Goal: Use online tool/utility: Use online tool/utility

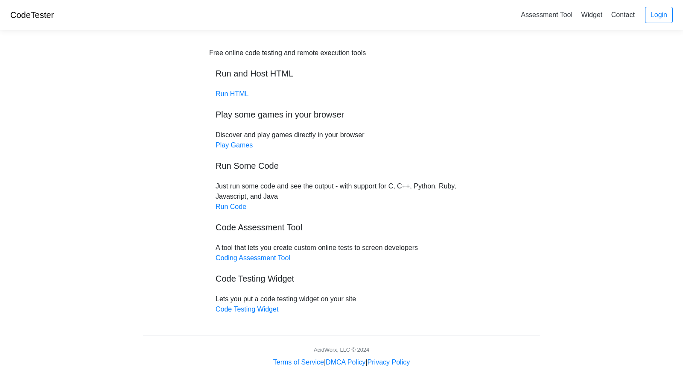
click at [233, 94] on link "Run HTML" at bounding box center [232, 93] width 33 height 7
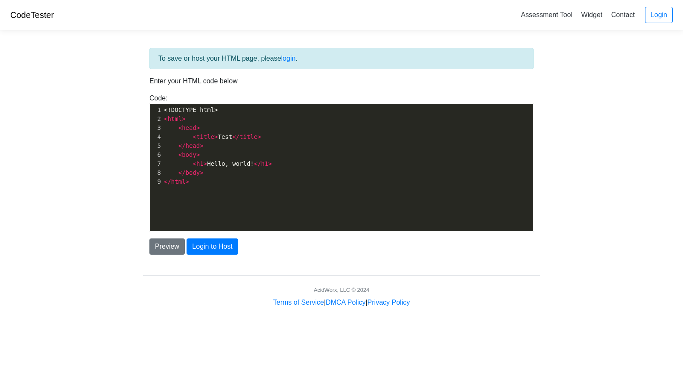
scroll to position [3, 0]
click at [273, 181] on pre "</ html >" at bounding box center [351, 181] width 378 height 9
click at [284, 173] on pre "</ body >" at bounding box center [351, 172] width 378 height 9
type textarea "<!DOCTYPE html> <html> <head> <title>Test</title> </head> <body> <h1>Hello, wor…"
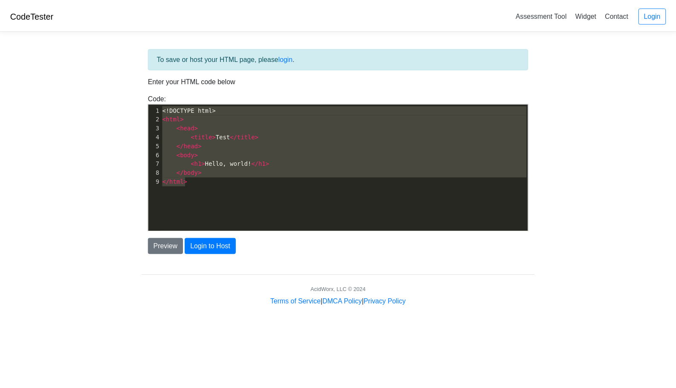
scroll to position [1724, 0]
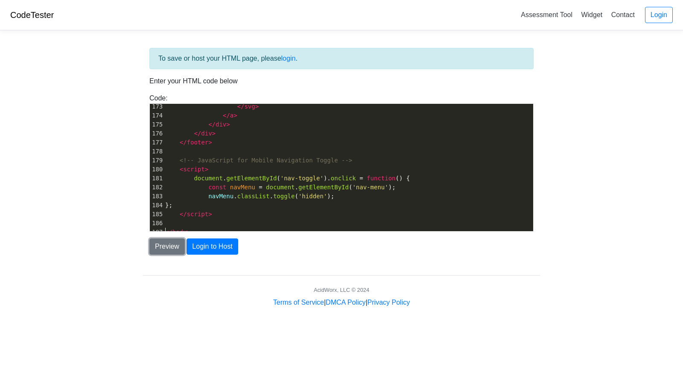
click at [168, 247] on button "Preview" at bounding box center [166, 246] width 35 height 16
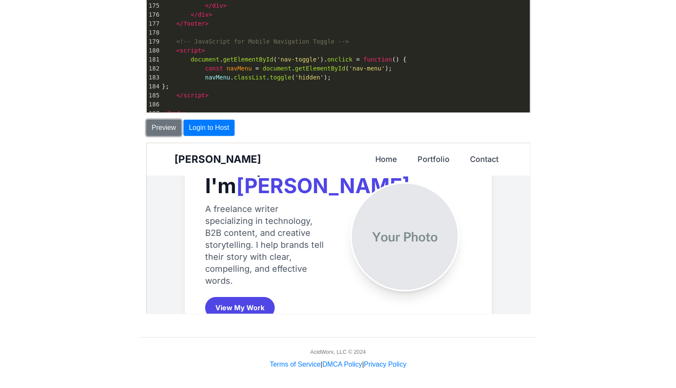
scroll to position [56, 0]
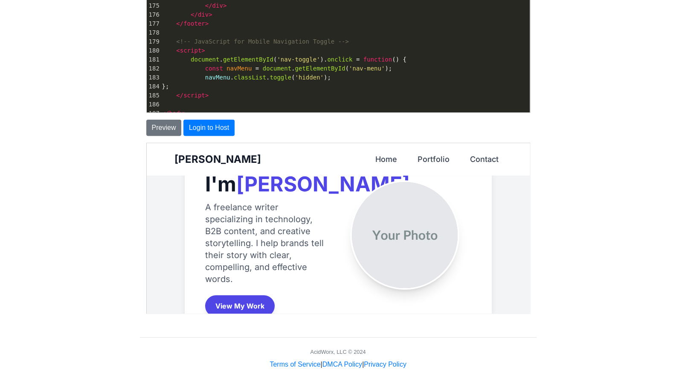
click at [230, 254] on p "A freelance writer specializing in technology, B2B content, and creative storyt…" at bounding box center [263, 243] width 119 height 84
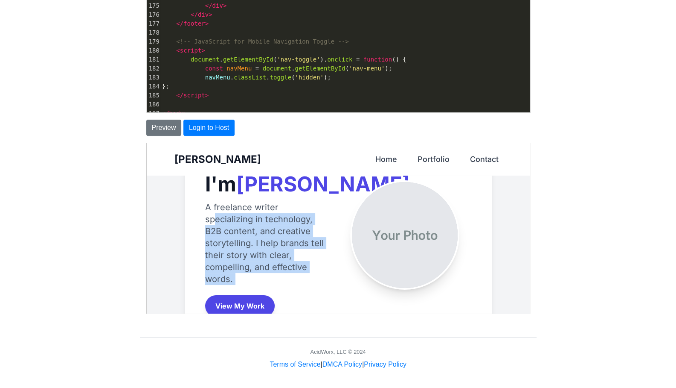
click at [230, 254] on p "A freelance writer specializing in technology, B2B content, and creative storyt…" at bounding box center [263, 243] width 119 height 84
click at [243, 259] on p "A freelance writer specializing in technology, B2B content, and creative storyt…" at bounding box center [263, 243] width 119 height 84
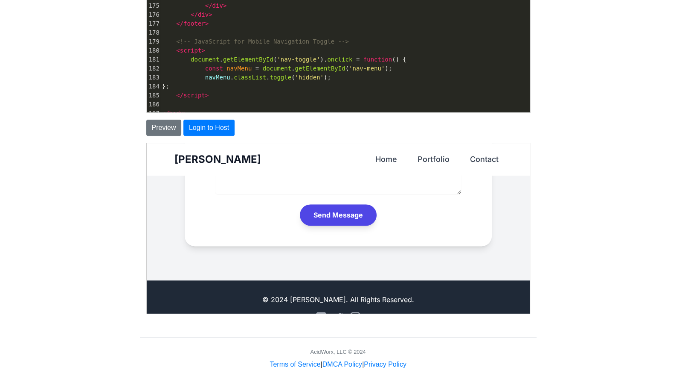
scroll to position [746, 0]
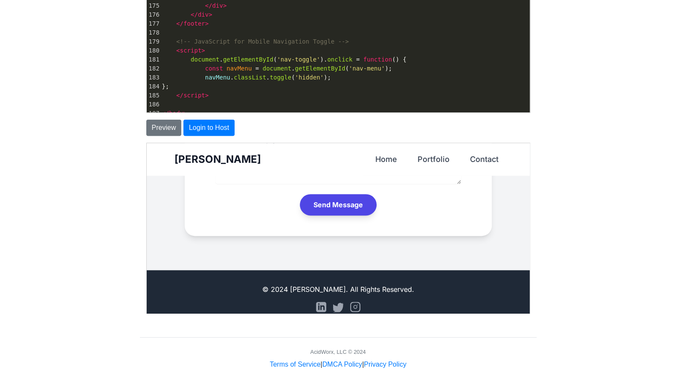
click at [317, 301] on icon "LinkedIn" at bounding box center [320, 306] width 10 height 10
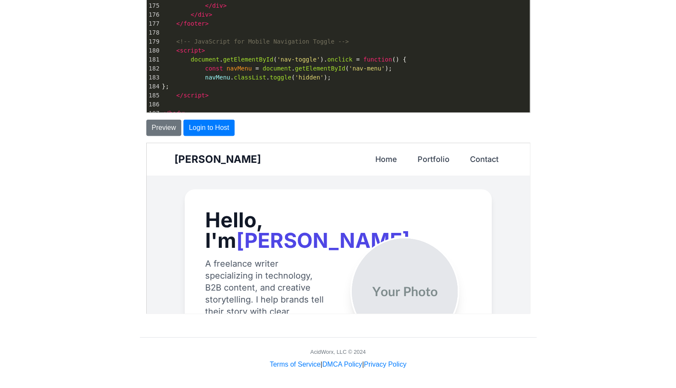
click at [379, 160] on link "Home" at bounding box center [385, 158] width 29 height 19
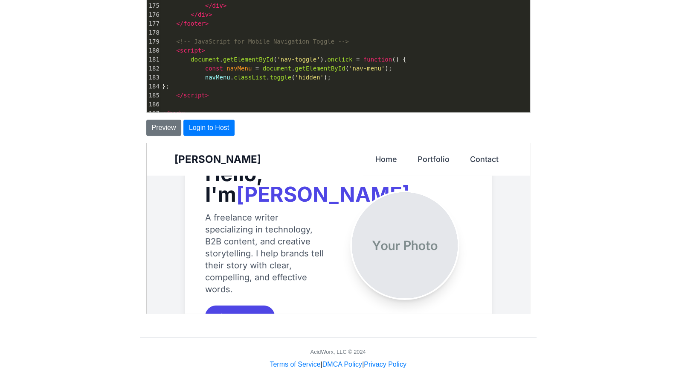
click at [438, 153] on link "Portfolio" at bounding box center [433, 158] width 39 height 19
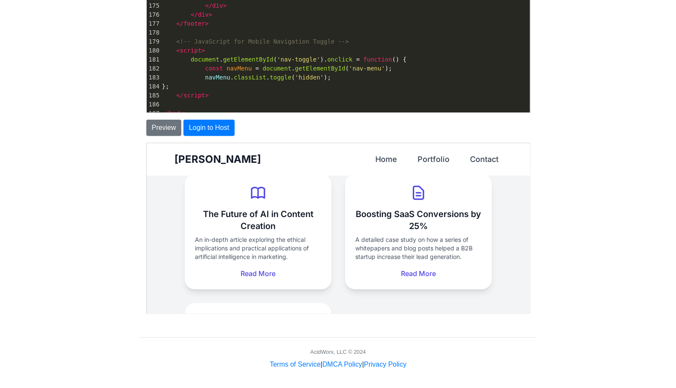
click at [484, 160] on link "Contact" at bounding box center [483, 158] width 35 height 19
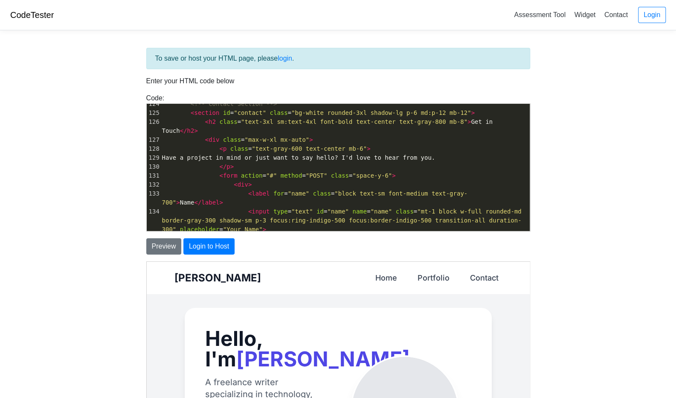
click at [610, 235] on body "CodeTester Assessment Tool Widget Contact Login To save or host your HTML page,…" at bounding box center [338, 244] width 676 height 488
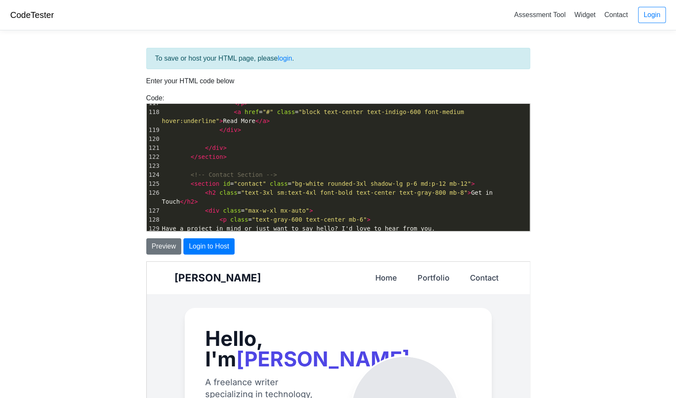
scroll to position [1004, 0]
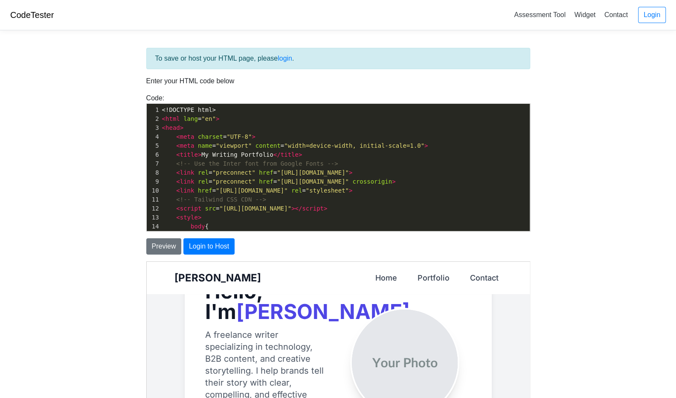
click at [406, 343] on img at bounding box center [404, 362] width 106 height 106
